Goal: Task Accomplishment & Management: Manage account settings

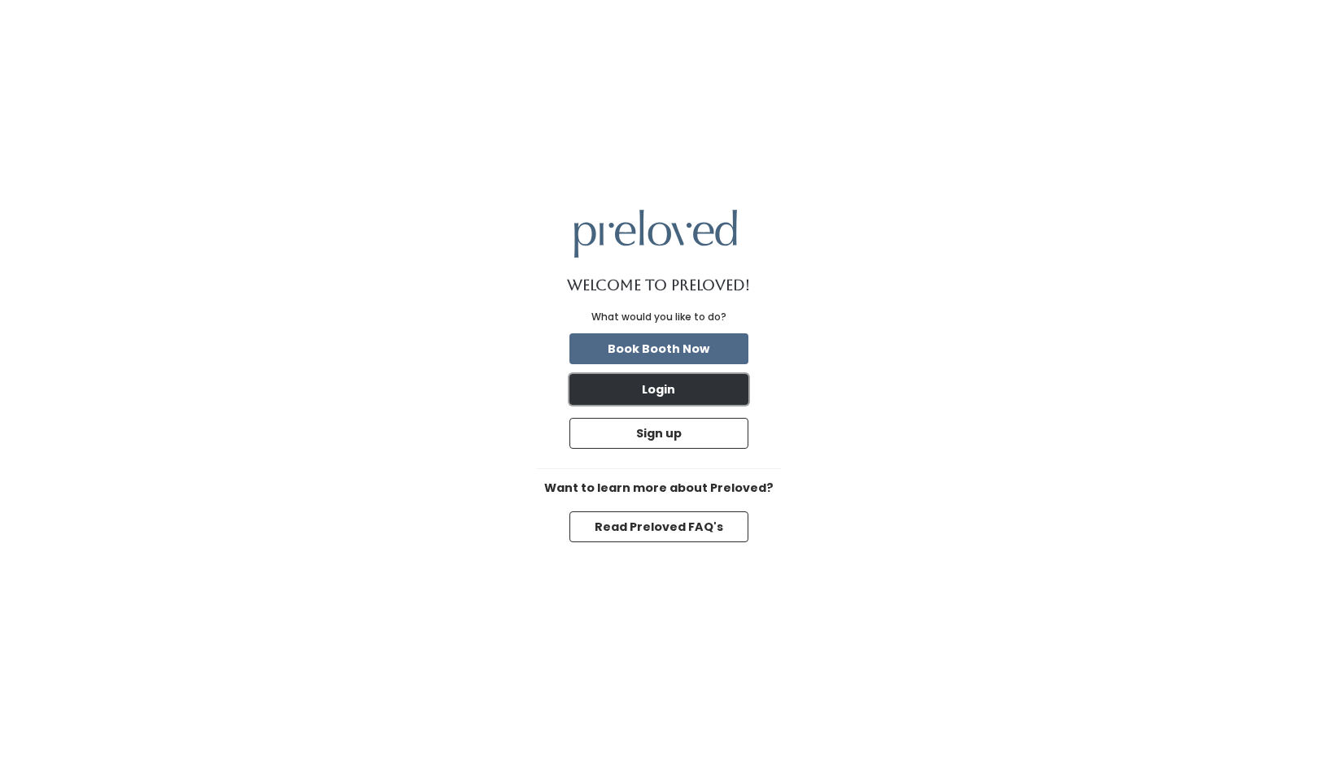
click at [588, 381] on button "Login" at bounding box center [658, 389] width 179 height 31
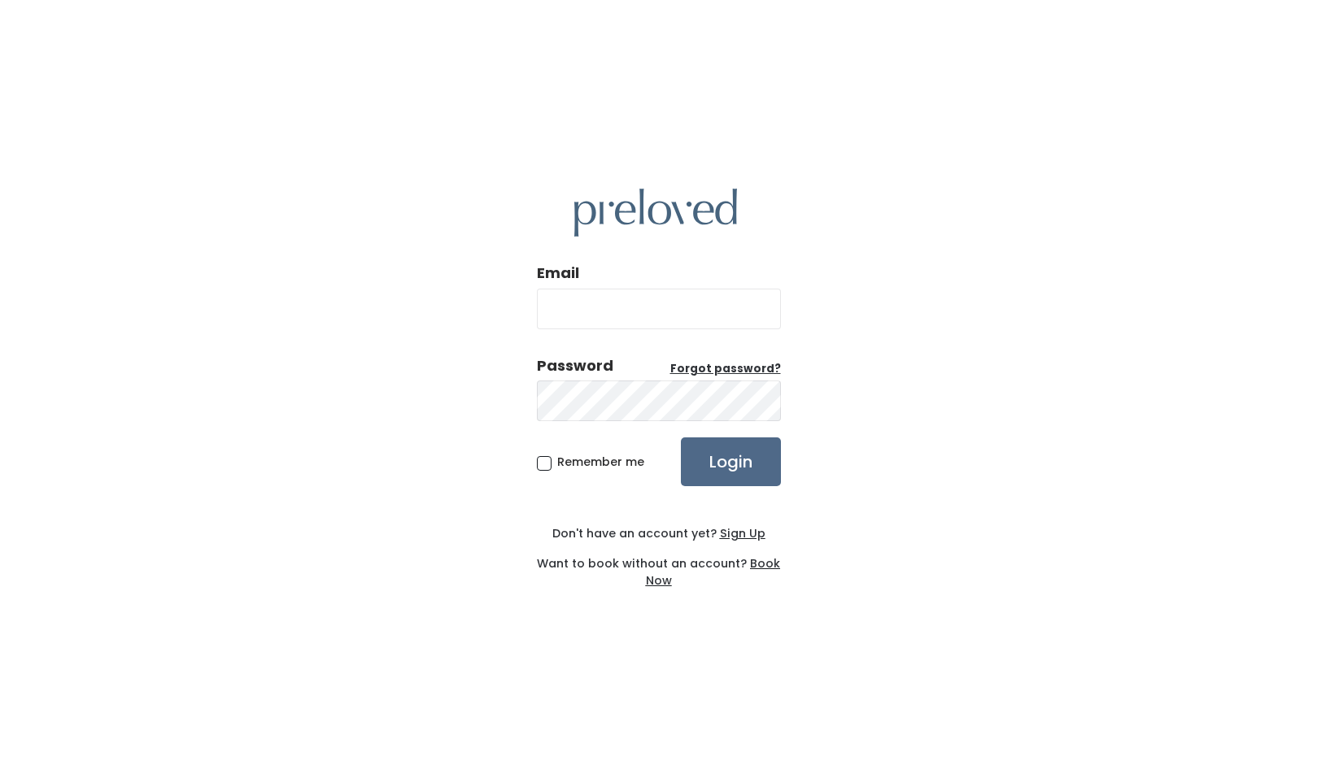
type input "efogth@gtorturis.com"
type input "danwjones22@gmail.com"
click at [601, 461] on span "Remember me" at bounding box center [600, 462] width 87 height 16
click at [568, 461] on input "Remember me" at bounding box center [562, 459] width 11 height 11
checkbox input "true"
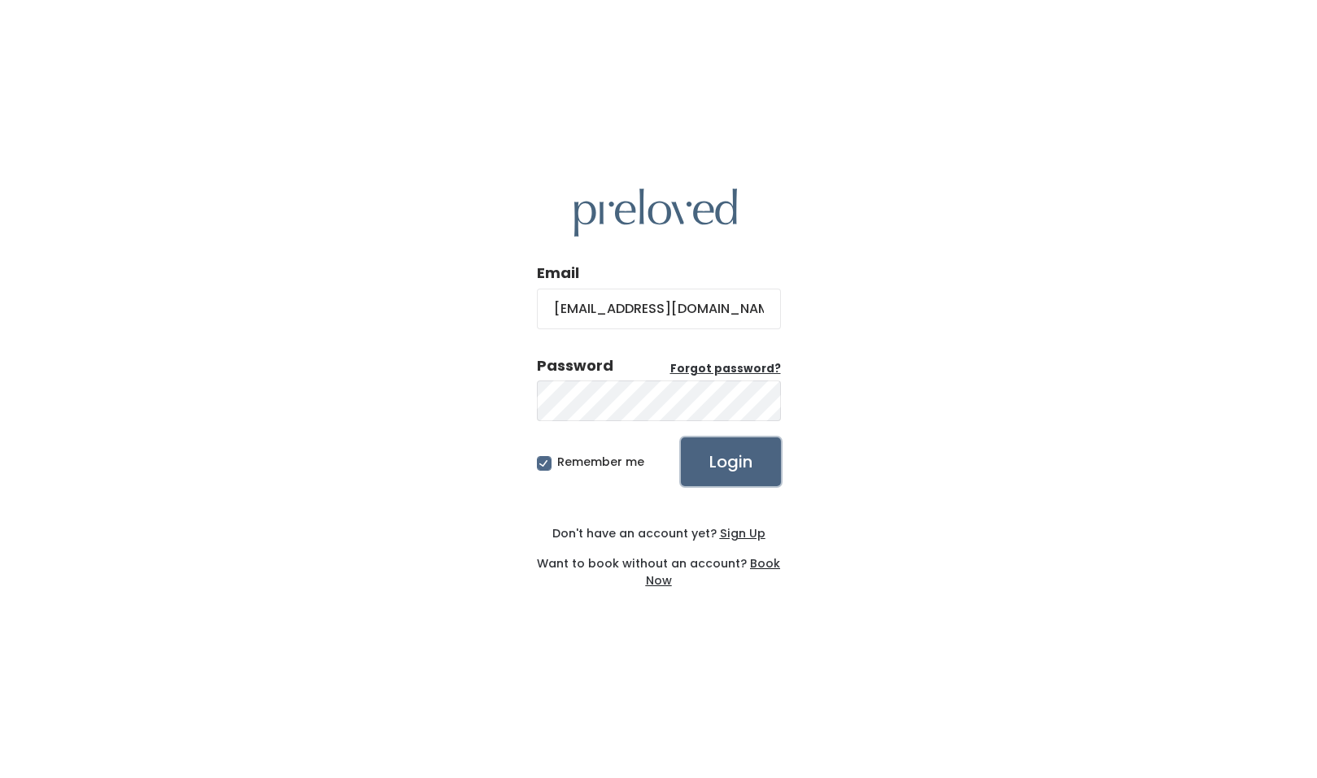
click at [755, 462] on input "Login" at bounding box center [731, 461] width 100 height 49
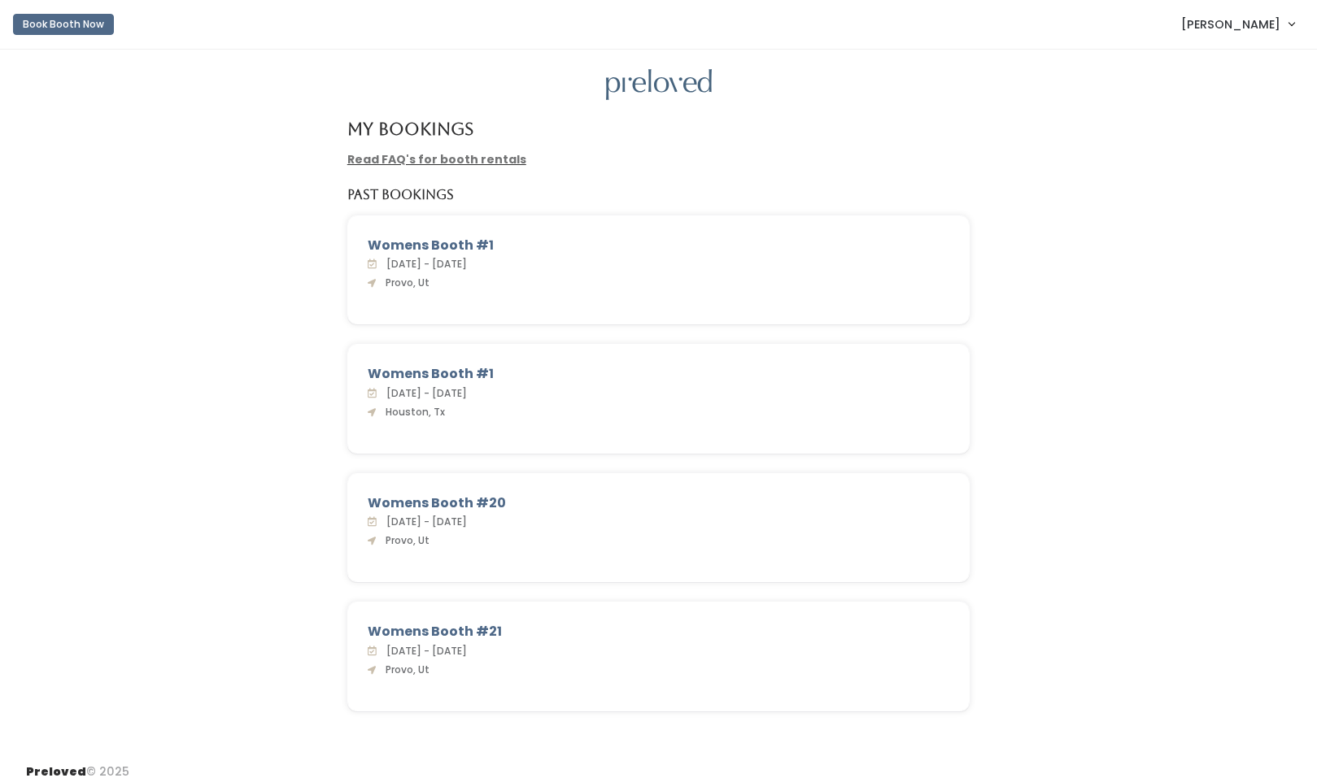
click at [1263, 24] on span "[PERSON_NAME]" at bounding box center [1230, 24] width 99 height 18
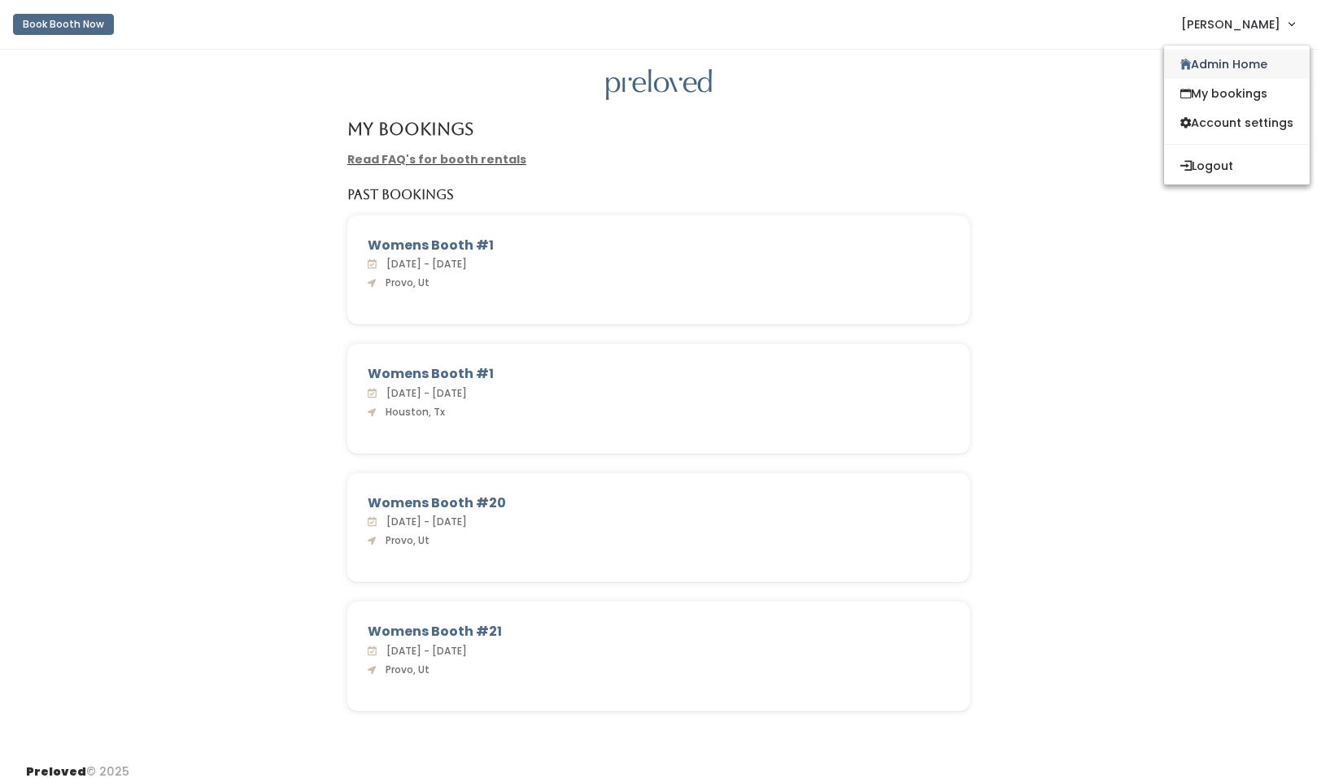
click at [1223, 59] on link "Admin Home" at bounding box center [1237, 64] width 146 height 29
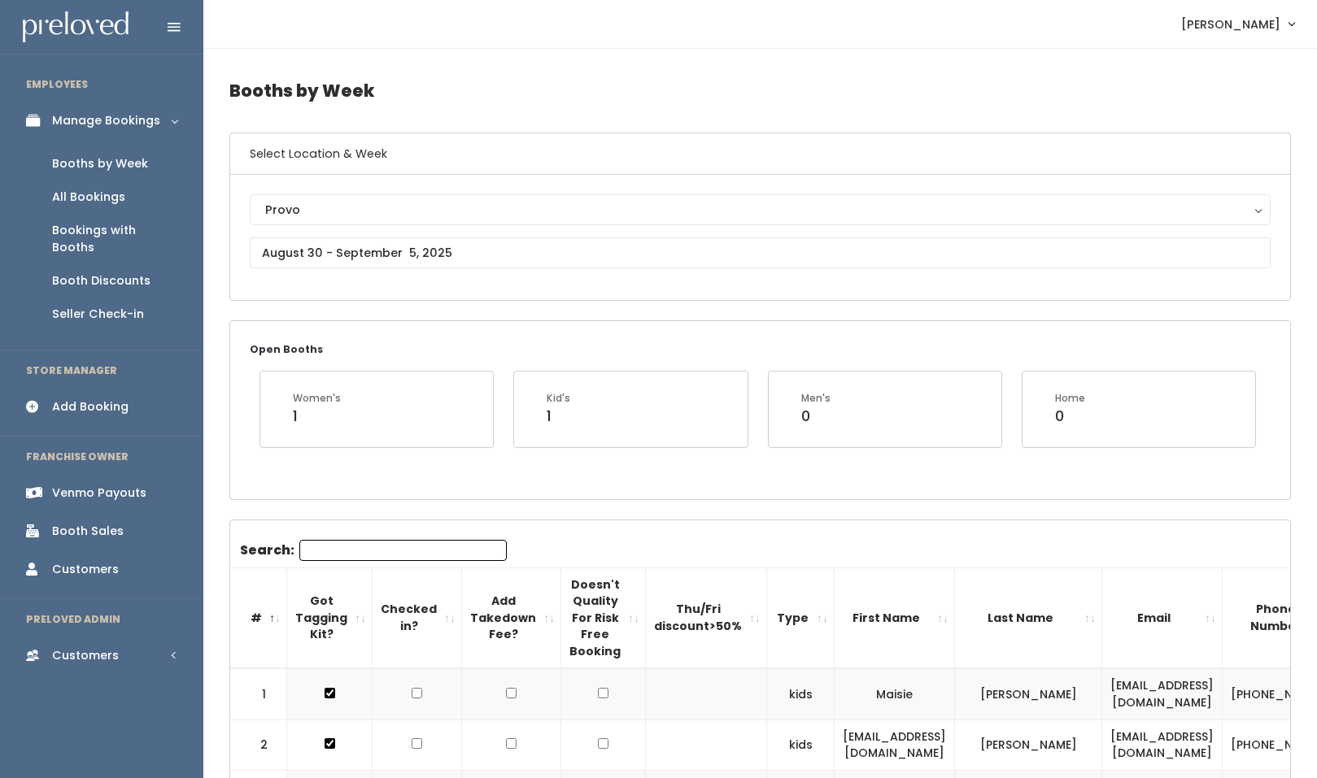
click at [87, 523] on div "Booth Sales" at bounding box center [88, 531] width 72 height 17
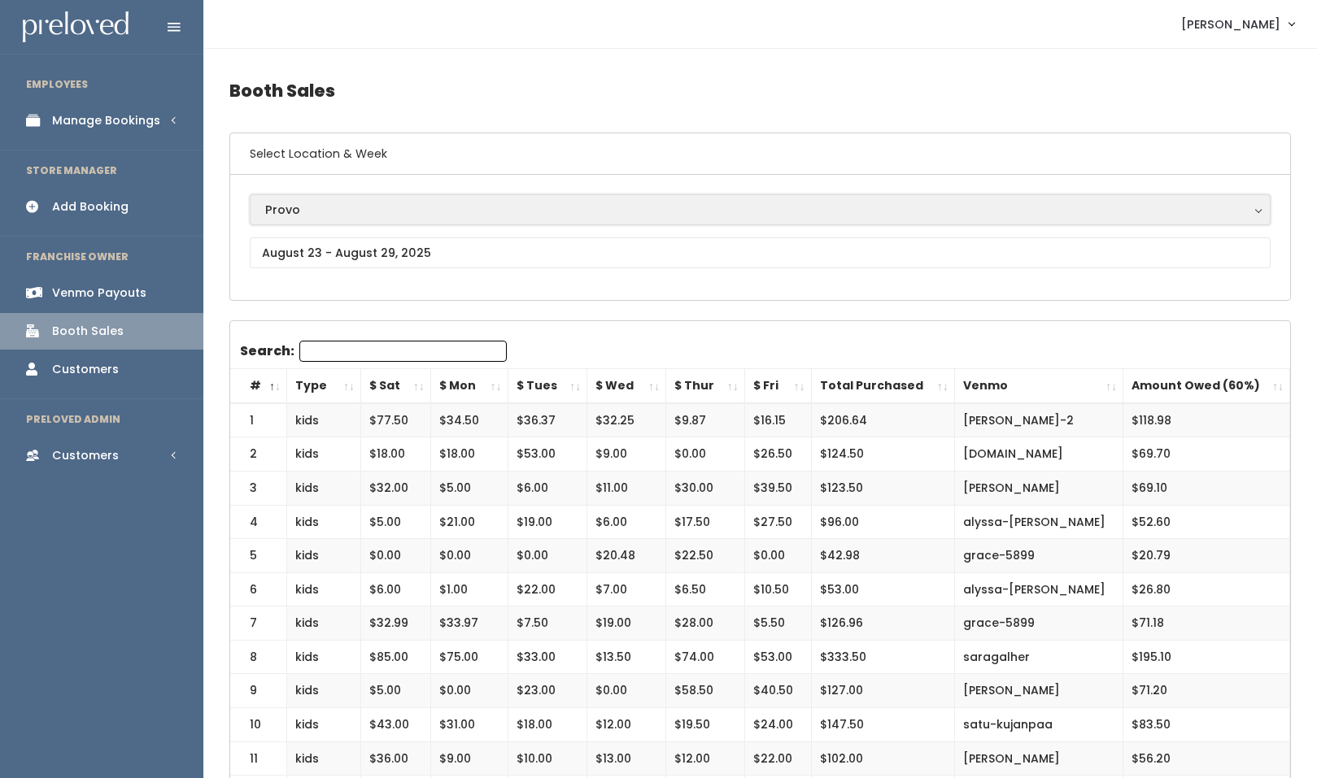
click at [351, 213] on div "Provo" at bounding box center [760, 210] width 990 height 18
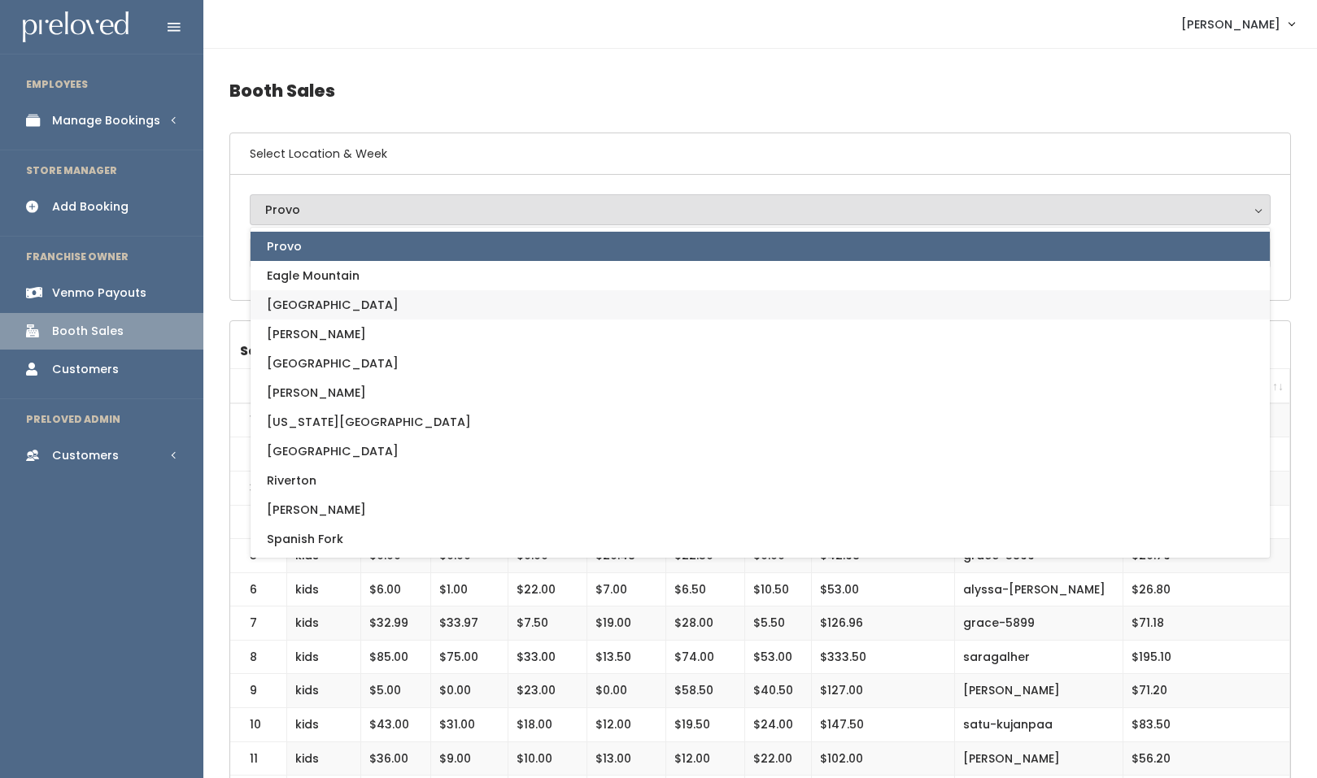
click at [316, 304] on span "[GEOGRAPHIC_DATA]" at bounding box center [333, 305] width 132 height 18
select select "17"
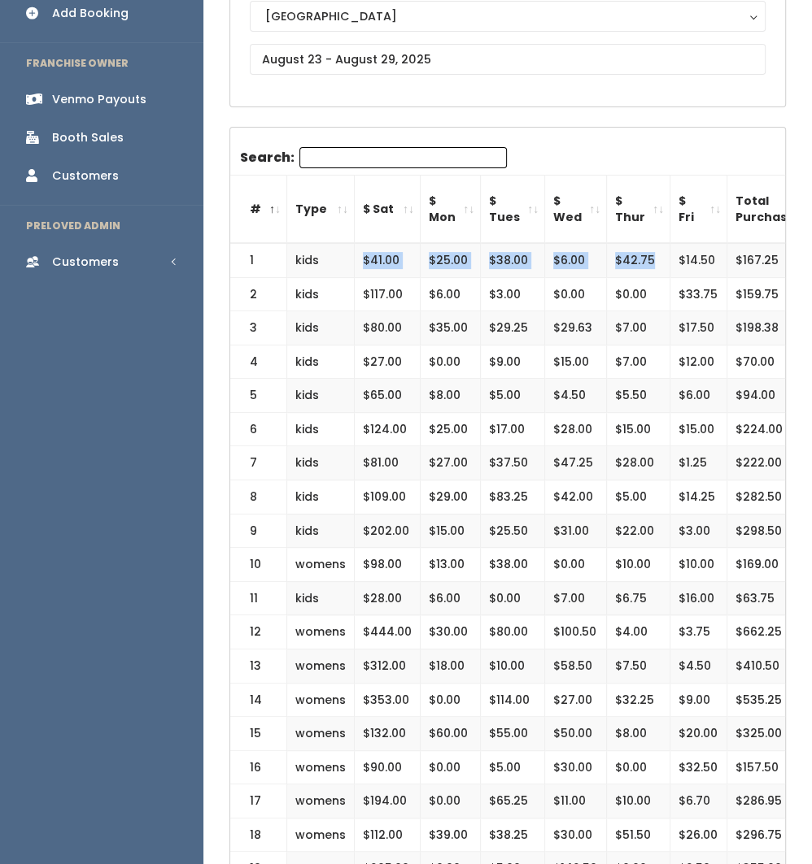
drag, startPoint x: 644, startPoint y: 253, endPoint x: 346, endPoint y: 262, distance: 297.8
click at [346, 262] on tr "1 kids $41.00 $25.00 $38.00 $6.00 $42.75 $14.50 $167.25 [GEOGRAPHIC_DATA] $95.35" at bounding box center [653, 260] width 846 height 34
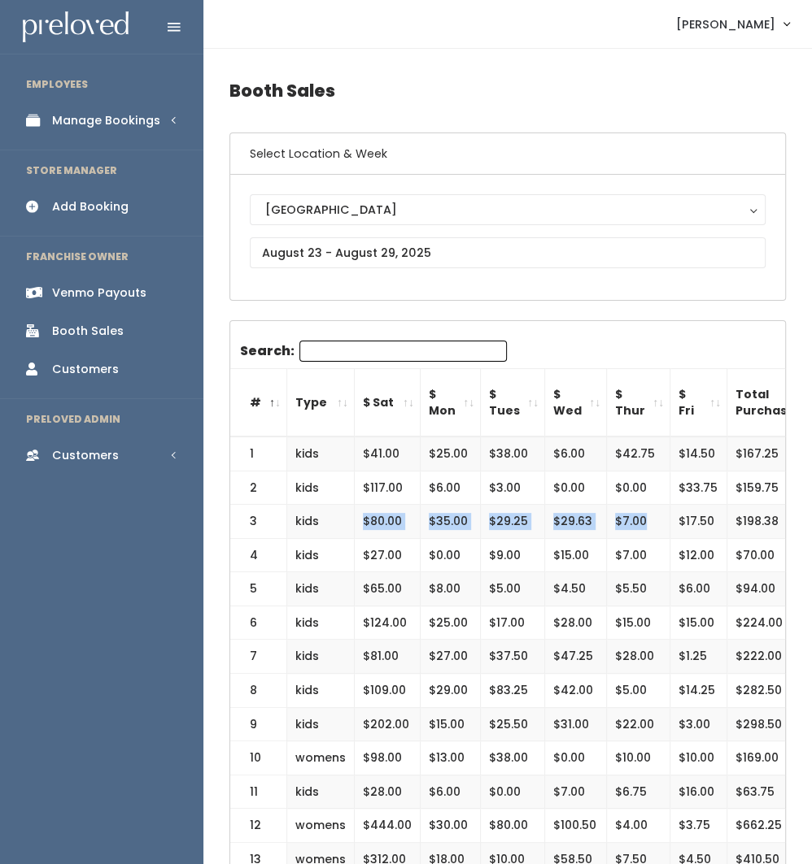
drag, startPoint x: 631, startPoint y: 514, endPoint x: 355, endPoint y: 503, distance: 275.9
click at [355, 505] on tr "3 kids $80.00 $35.00 $29.25 $29.63 $7.00 $17.50 $198.38 linseg83 $114.03" at bounding box center [653, 522] width 846 height 34
copy tr "$80.00 $35.00 $29.25 $29.63 $7.00"
